Goal: Task Accomplishment & Management: Manage account settings

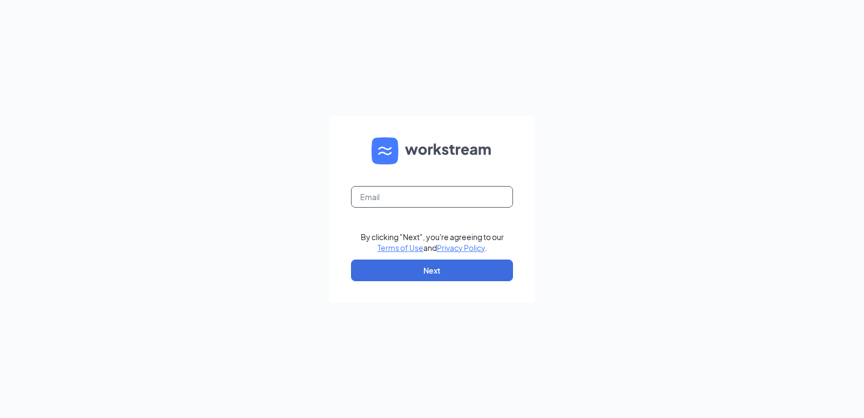
click at [393, 199] on input "text" at bounding box center [432, 197] width 162 height 22
click at [370, 200] on input "text" at bounding box center [432, 197] width 162 height 22
click at [372, 192] on input "jj-0466@att.net" at bounding box center [432, 197] width 162 height 22
type input "jj-466@att.net"
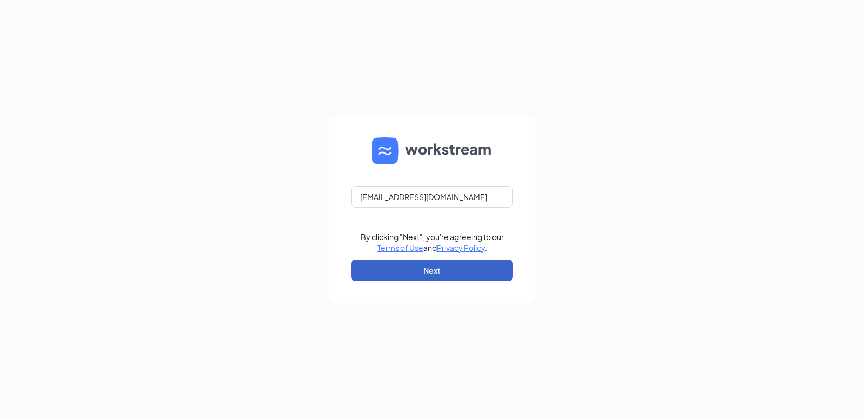
click at [449, 275] on button "Next" at bounding box center [432, 270] width 162 height 22
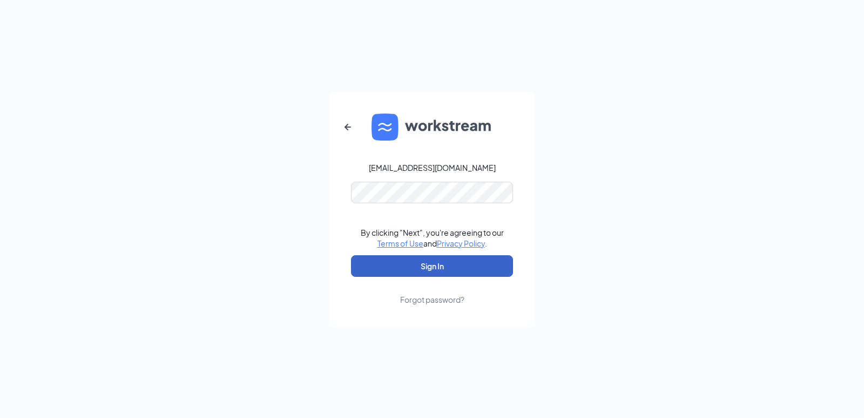
click at [437, 265] on button "Sign In" at bounding box center [432, 266] width 162 height 22
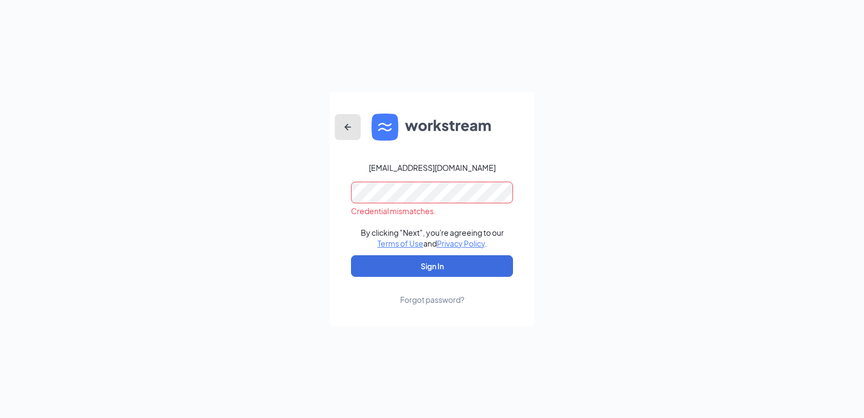
click at [345, 130] on icon "ArrowLeftNew" at bounding box center [347, 126] width 13 height 13
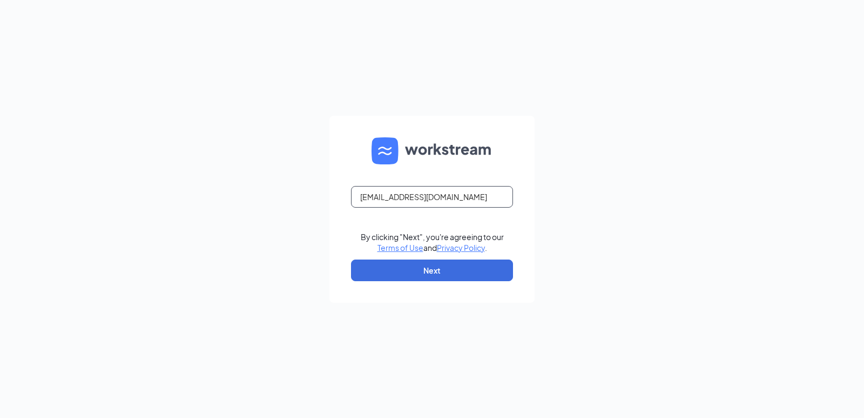
click at [366, 198] on input "jj-466@att.net" at bounding box center [432, 197] width 162 height 22
type input "jj-0466@att.net"
click at [420, 269] on button "Next" at bounding box center [432, 270] width 162 height 22
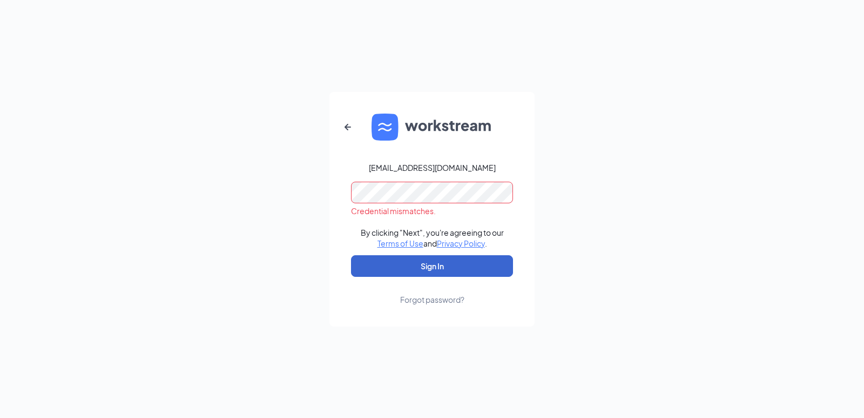
click at [426, 279] on link "Forgot password?" at bounding box center [432, 291] width 64 height 28
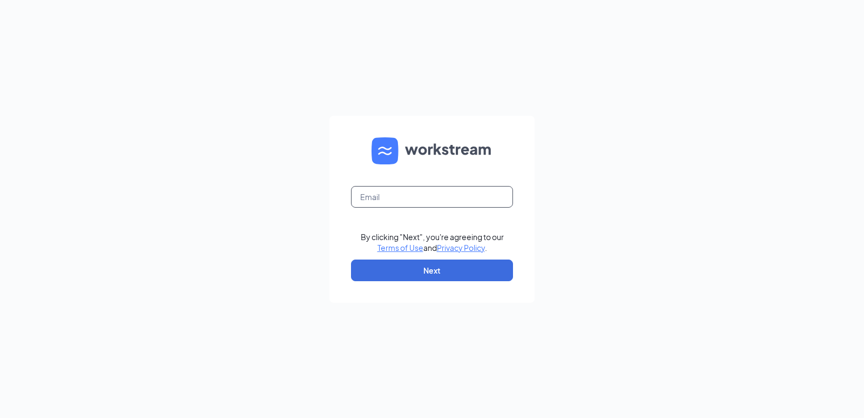
click at [370, 199] on input "text" at bounding box center [432, 197] width 162 height 22
type input "jj-0466@att.net"
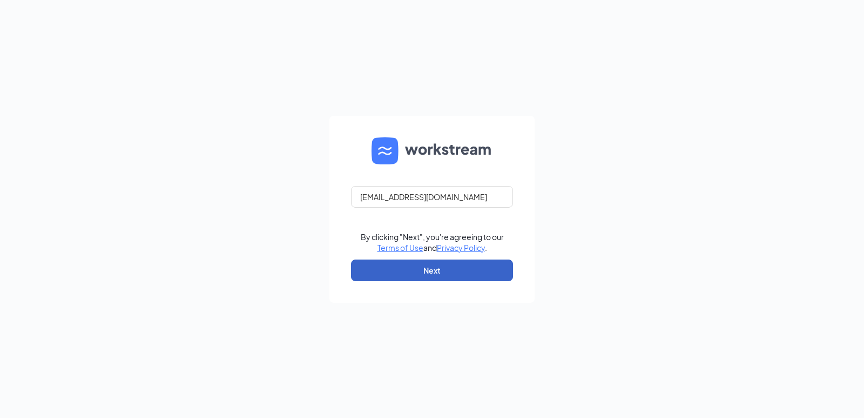
click at [409, 273] on button "Next" at bounding box center [432, 270] width 162 height 22
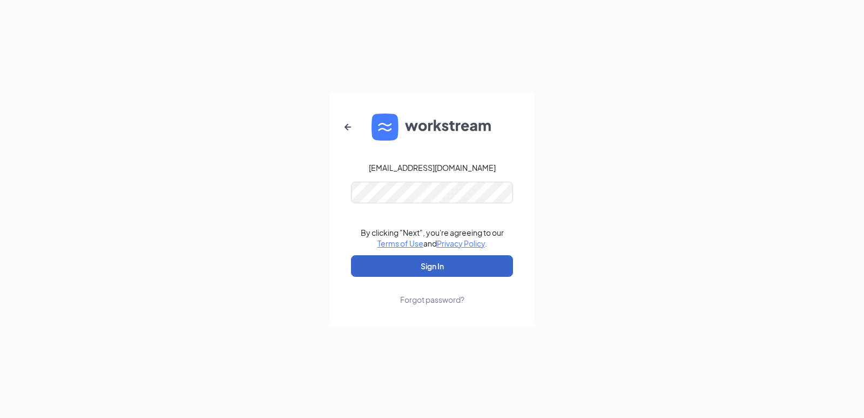
click at [387, 267] on button "Sign In" at bounding box center [432, 266] width 162 height 22
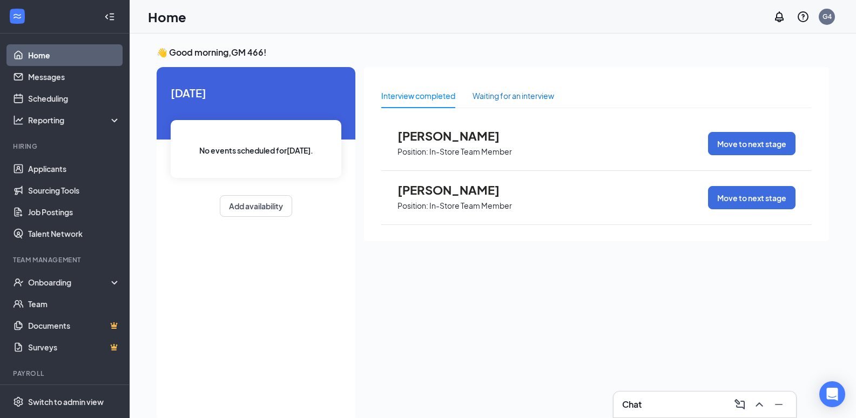
click at [490, 99] on div "Waiting for an interview" at bounding box center [514, 96] width 82 height 12
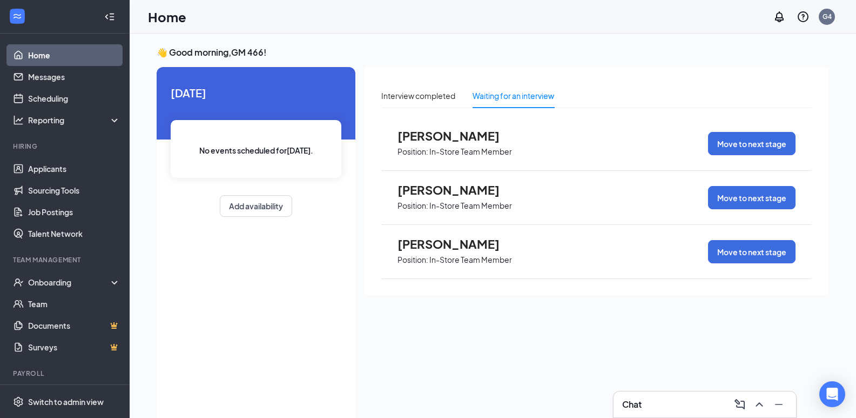
scroll to position [26, 0]
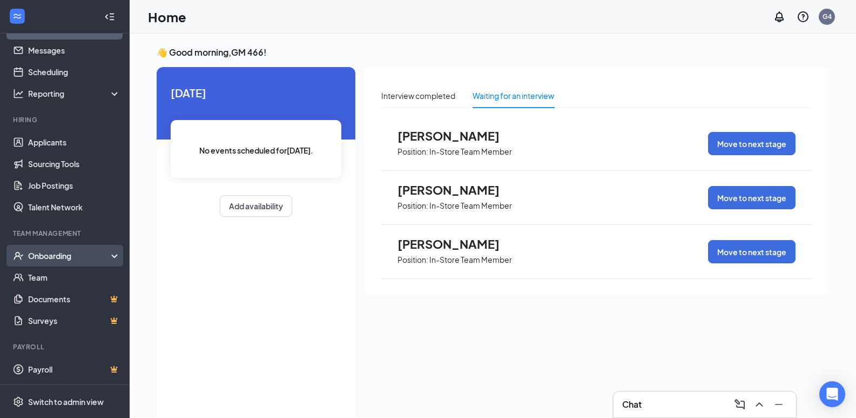
click at [56, 248] on div "Onboarding" at bounding box center [65, 256] width 130 height 22
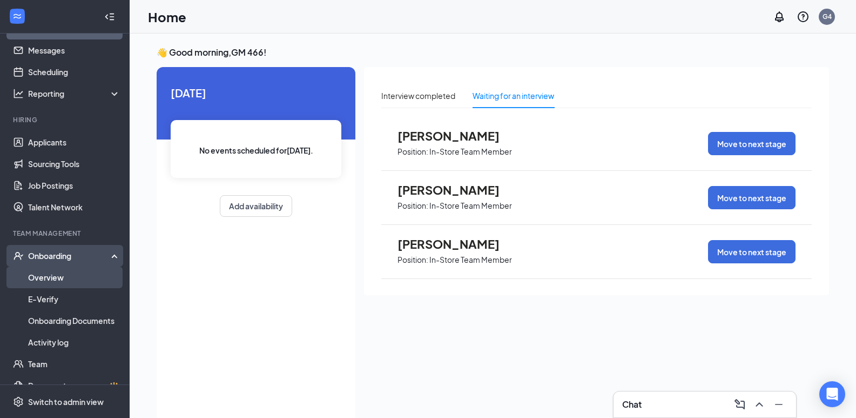
click at [61, 273] on link "Overview" at bounding box center [74, 277] width 92 height 22
